Goal: Task Accomplishment & Management: Use online tool/utility

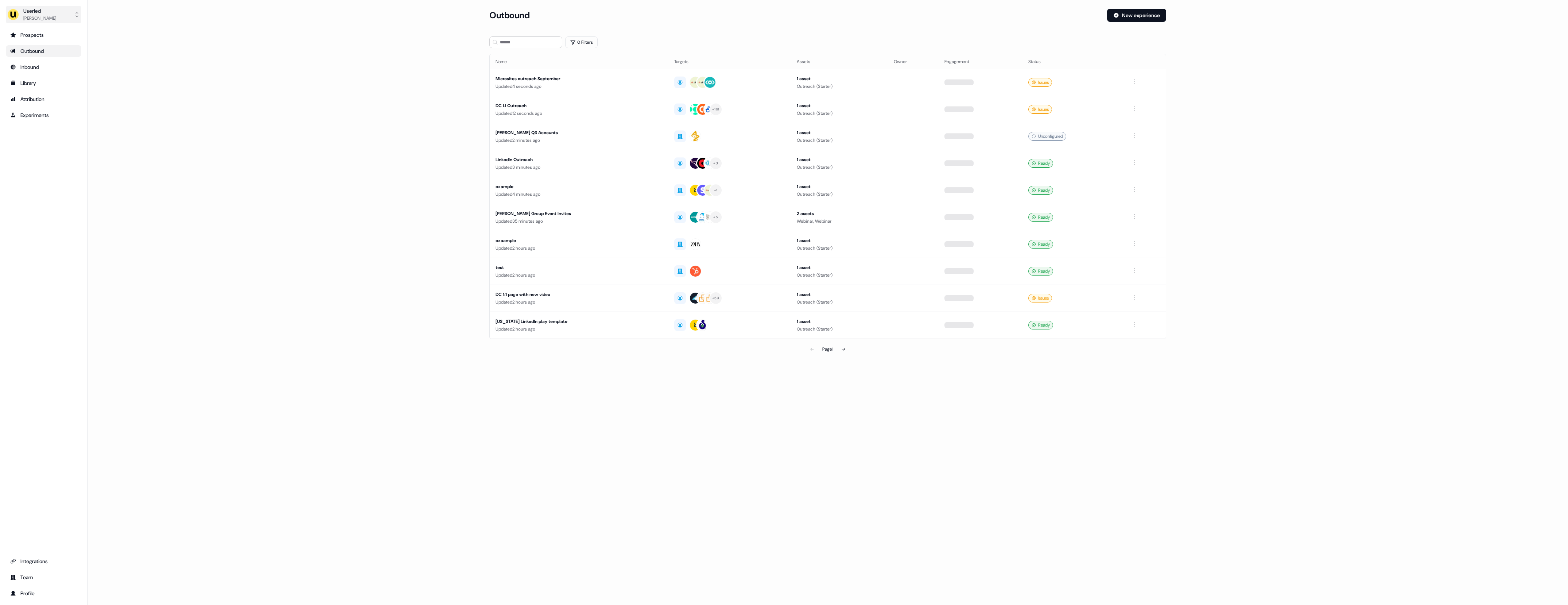
click at [46, 19] on button "Userled [PERSON_NAME]" at bounding box center [44, 15] width 75 height 18
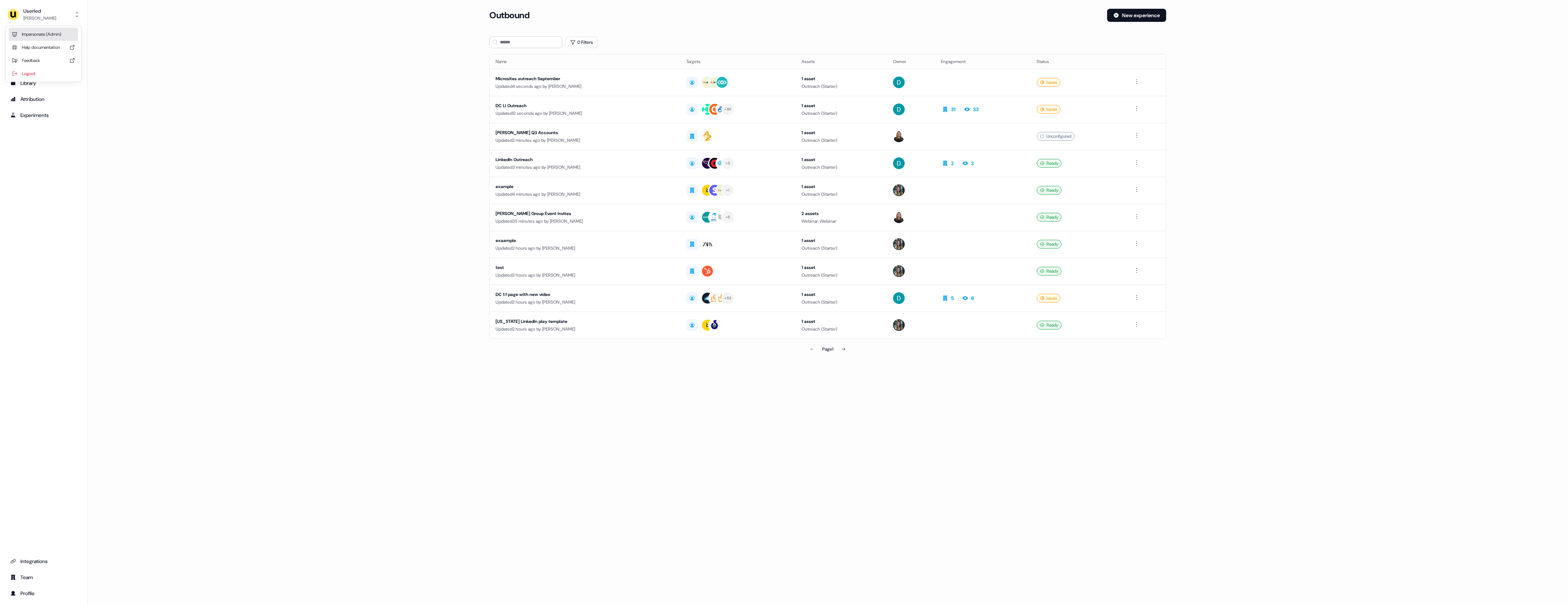
click at [51, 34] on div "Impersonate (Admin)" at bounding box center [43, 35] width 69 height 13
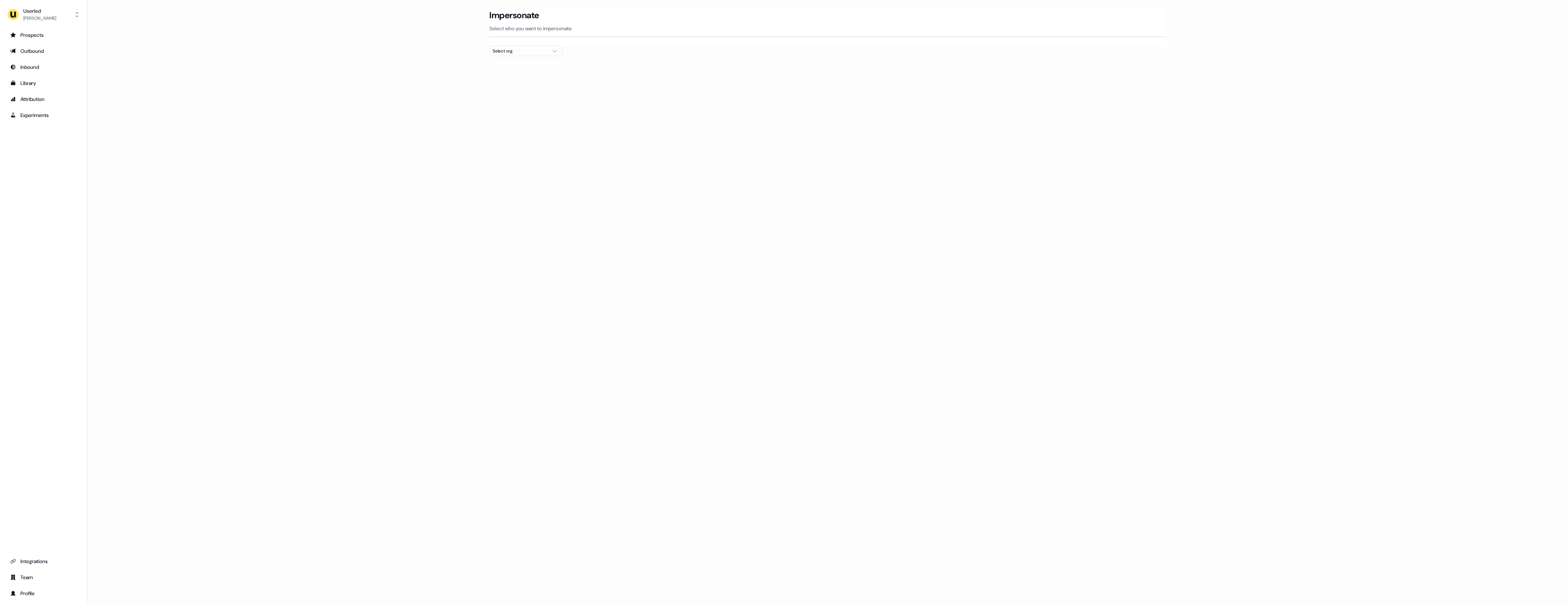
click at [519, 54] on div "Select org" at bounding box center [520, 51] width 55 height 7
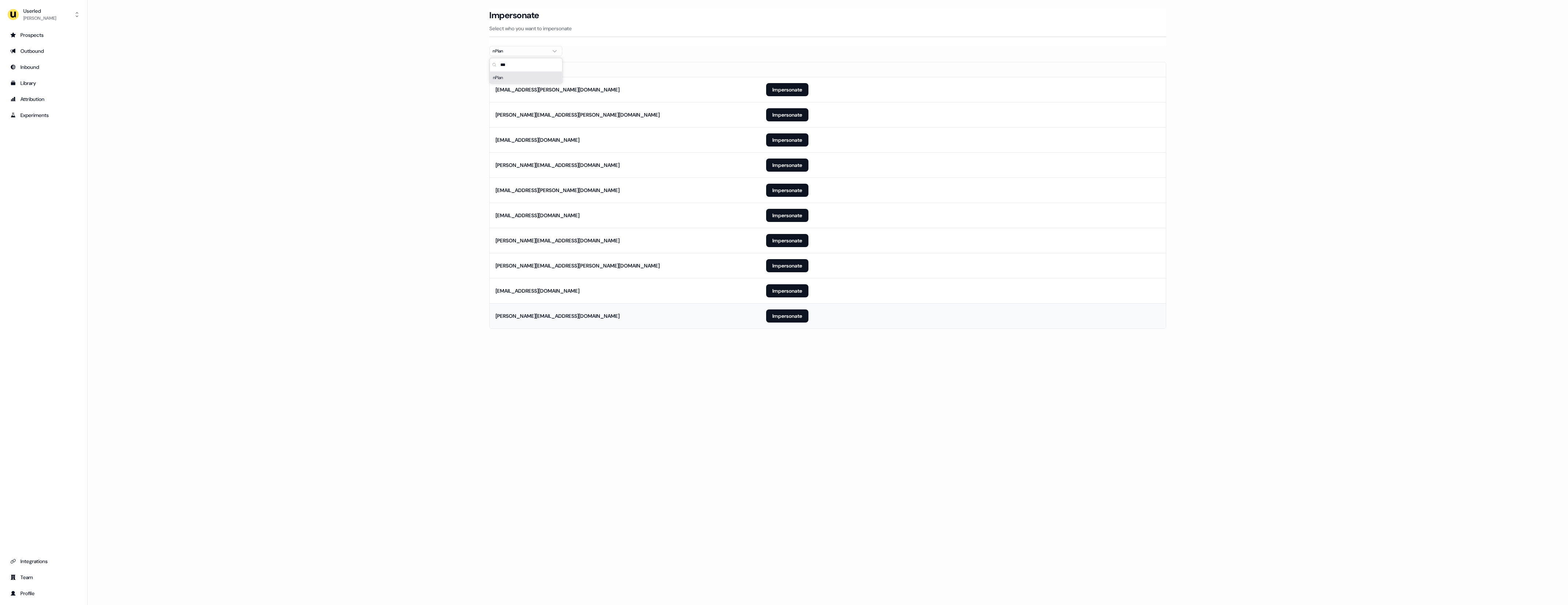
type input "***"
click at [791, 323] on td "Impersonate" at bounding box center [963, 315] width 405 height 25
click at [791, 320] on button "Impersonate" at bounding box center [787, 316] width 42 height 13
